Goal: Find specific page/section: Find specific page/section

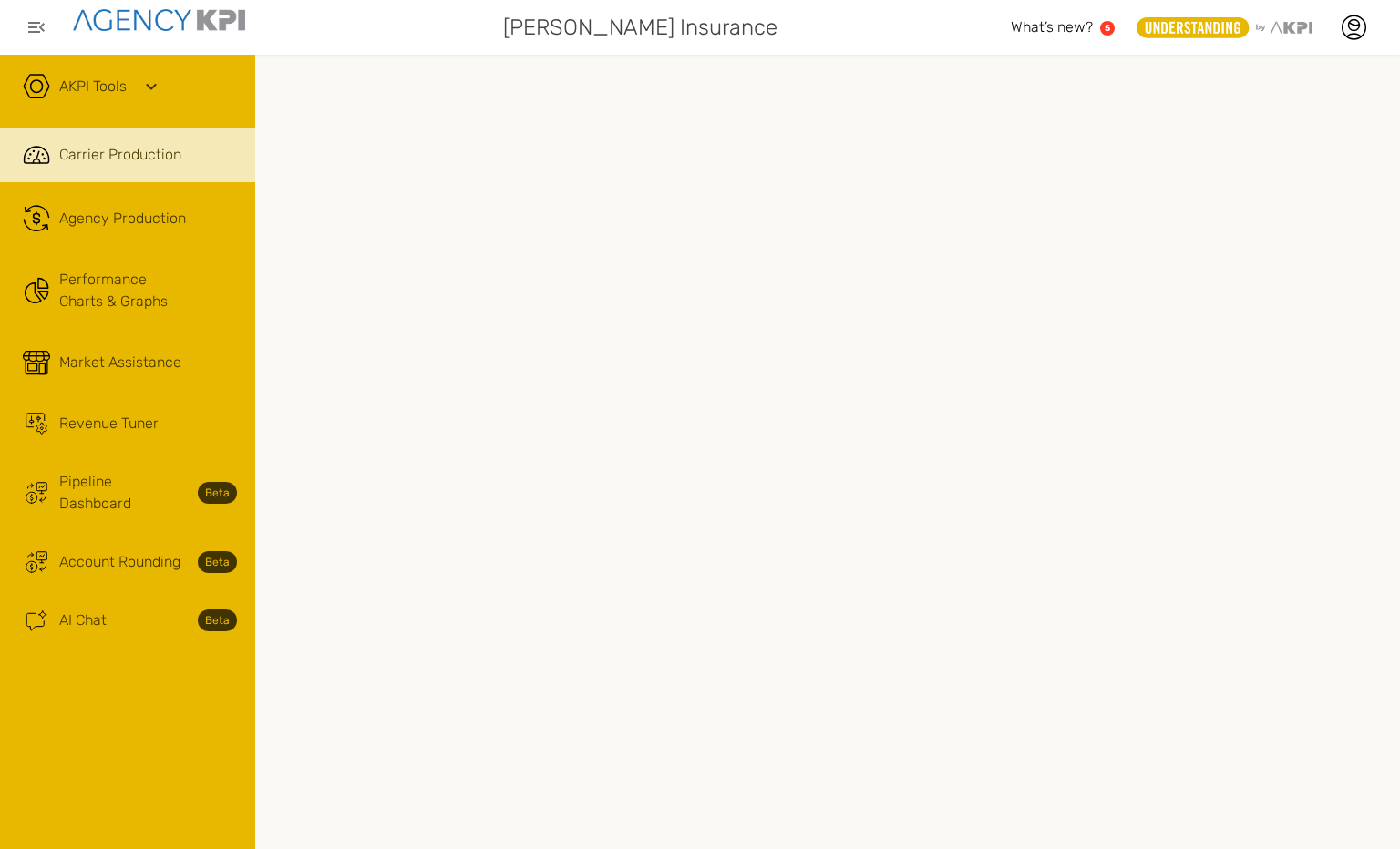
click at [126, 88] on link "AKPI Tools" at bounding box center [93, 86] width 67 height 22
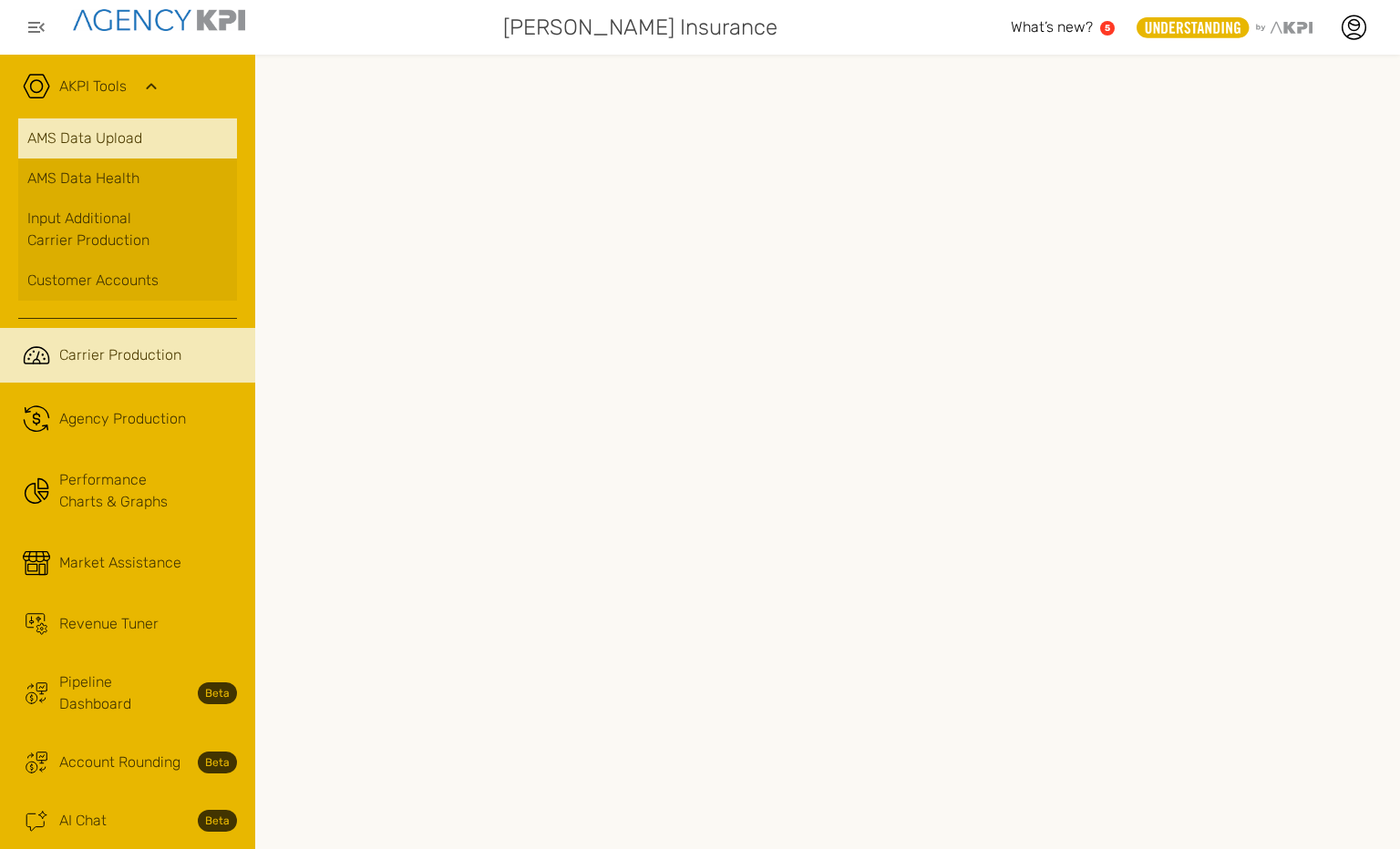
click at [103, 148] on link "AMS Data Upload" at bounding box center [127, 138] width 219 height 40
